Goal: Browse casually

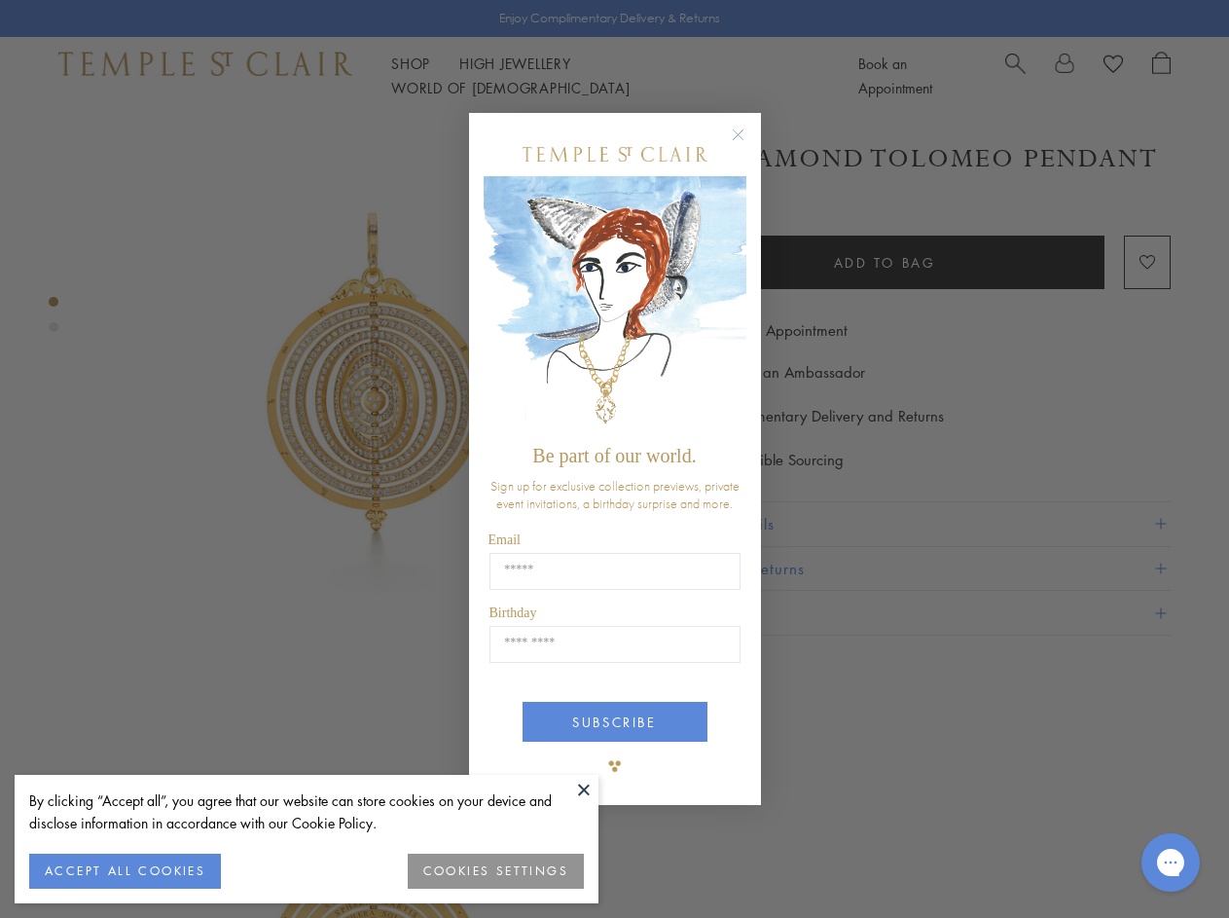
click at [614, 458] on span "Be part of our world." at bounding box center [614, 455] width 164 height 21
click at [584, 789] on button at bounding box center [583, 789] width 29 height 29
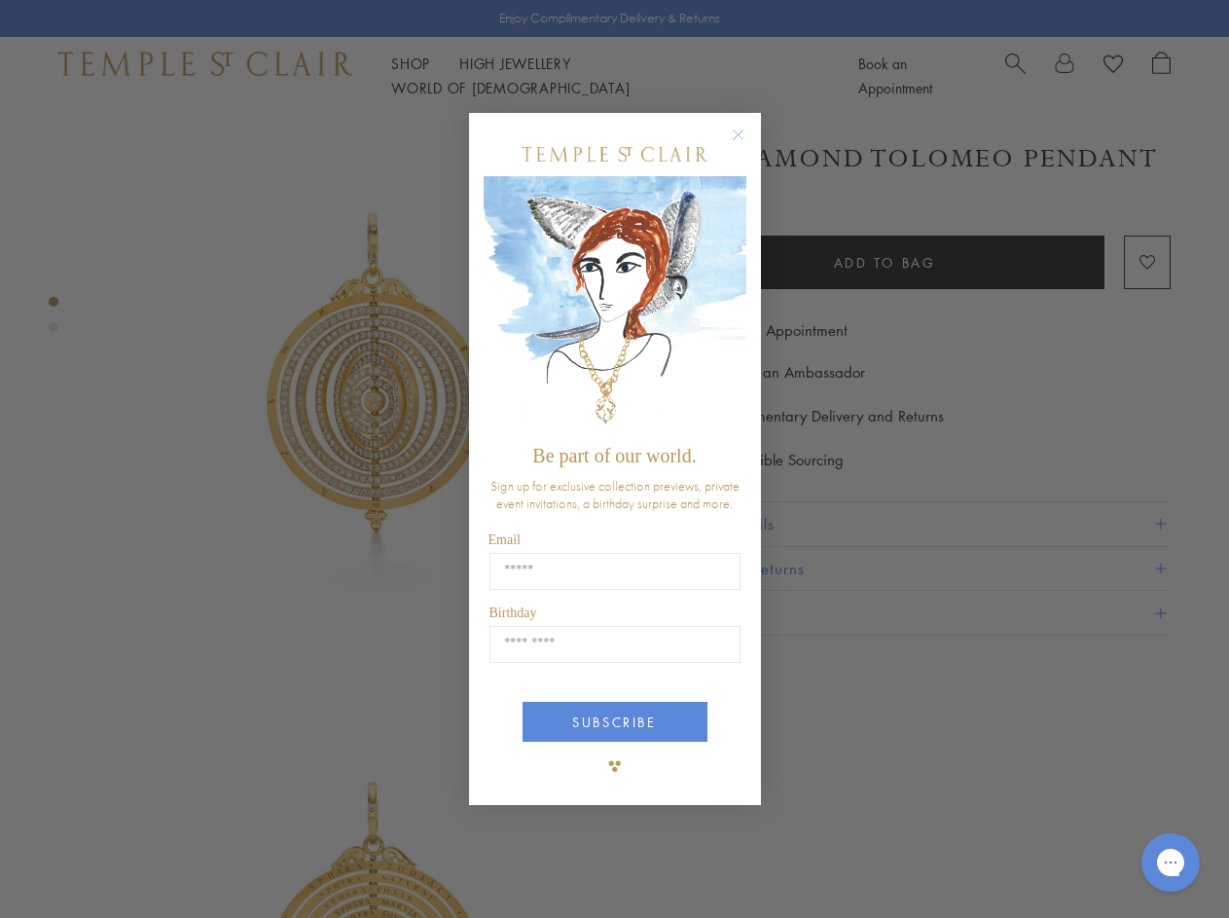
click at [125, 871] on div "Close dialog Be part of our world. Sign up for exclusive collection previews, p…" at bounding box center [614, 459] width 1229 height 918
click at [496, 871] on div "Close dialog Be part of our world. Sign up for exclusive collection previews, p…" at bounding box center [614, 459] width 1229 height 918
click at [747, 143] on icon "Close dialog" at bounding box center [738, 135] width 24 height 24
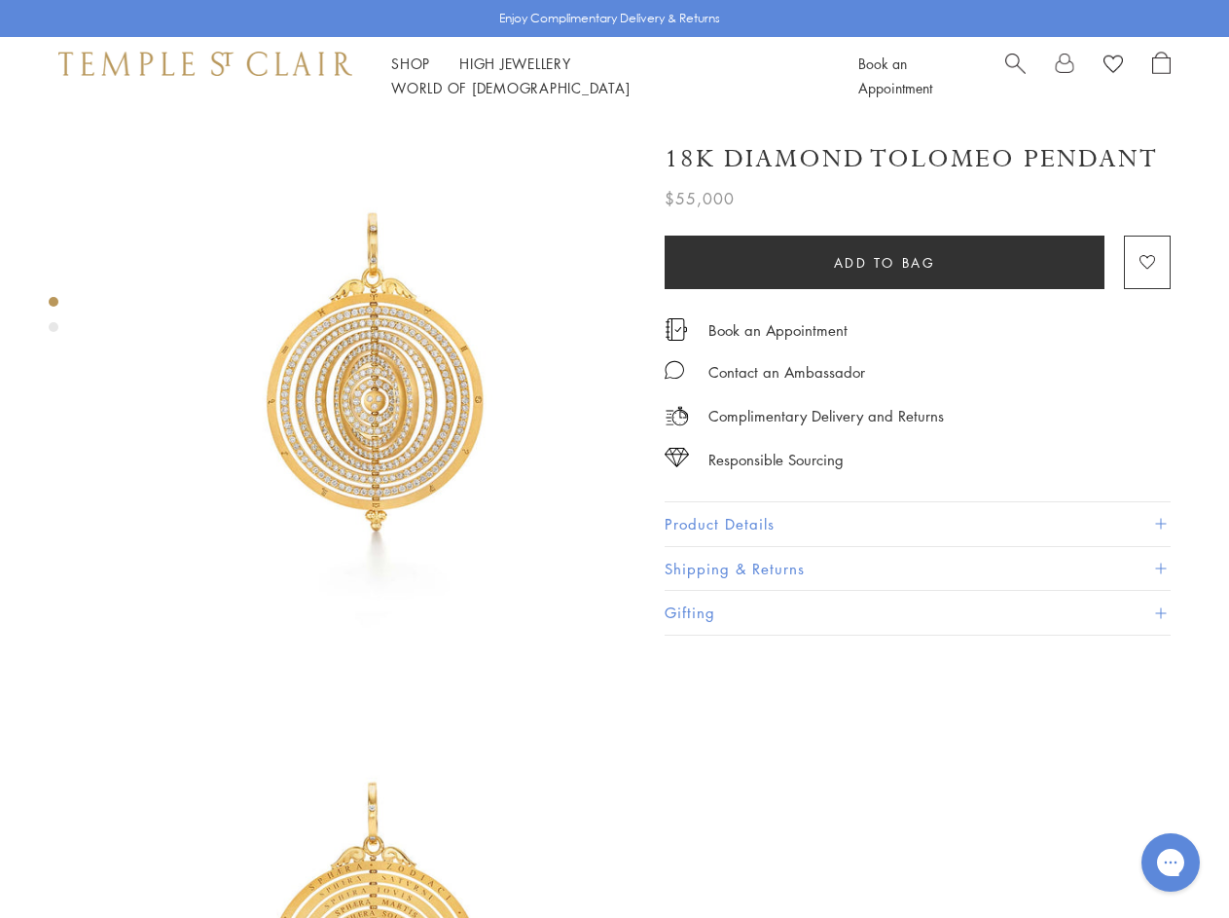
click at [615, 776] on button "SUBSCRIBE" at bounding box center [615, 796] width 185 height 40
click at [1171, 862] on icon "Open gorgias live chat" at bounding box center [1170, 862] width 18 height 18
